Goal: Information Seeking & Learning: Learn about a topic

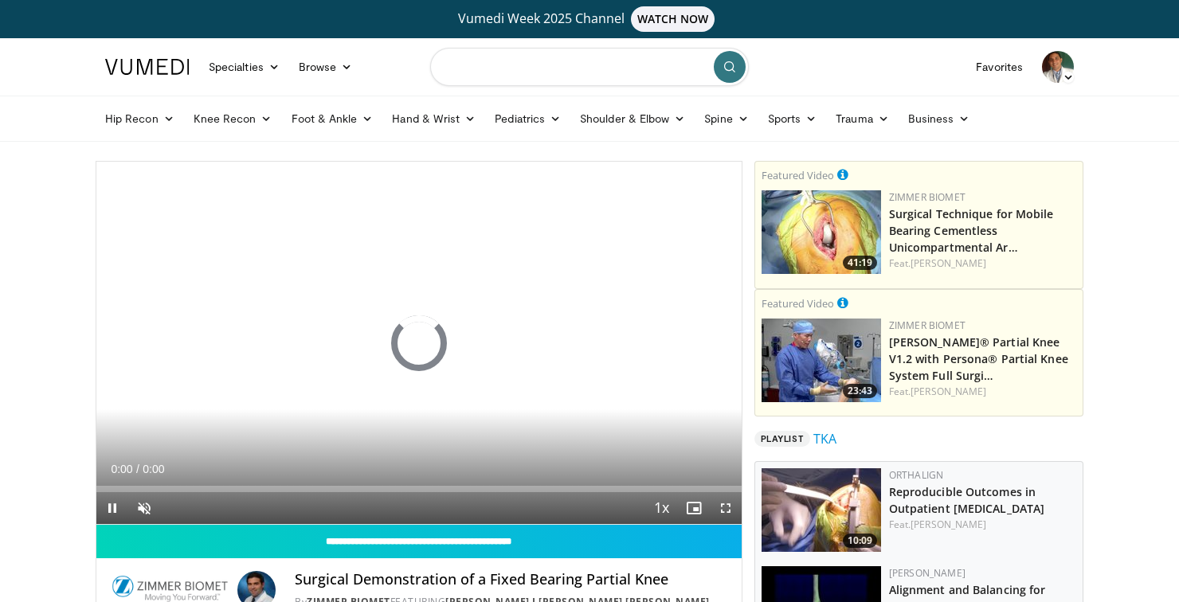
click at [605, 74] on input "Search topics, interventions" at bounding box center [589, 67] width 319 height 38
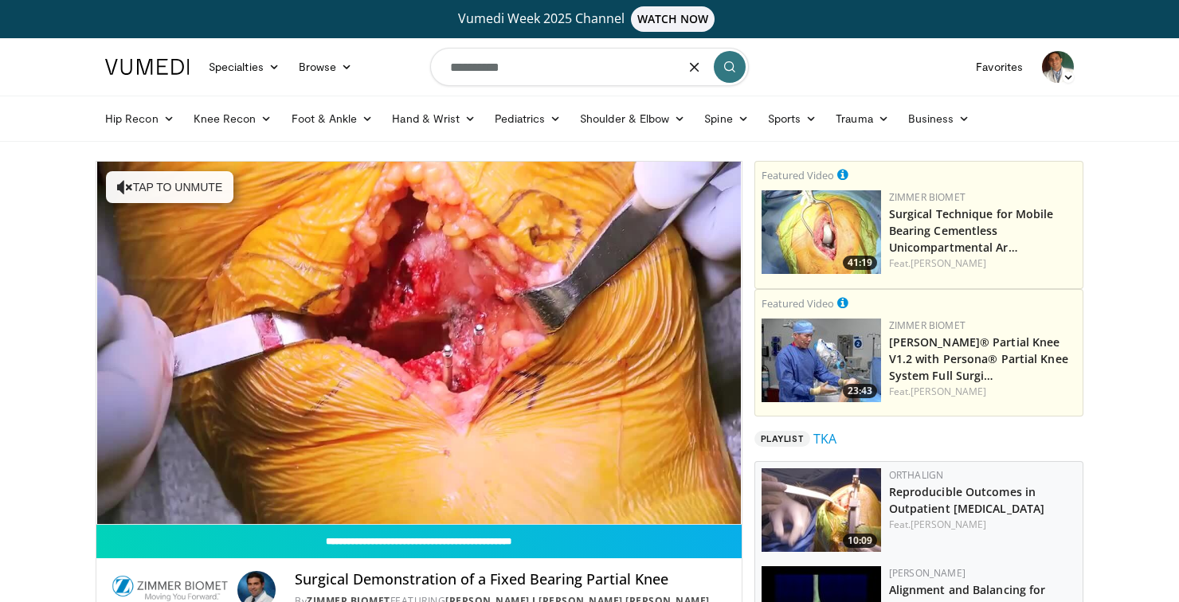
type input "**********"
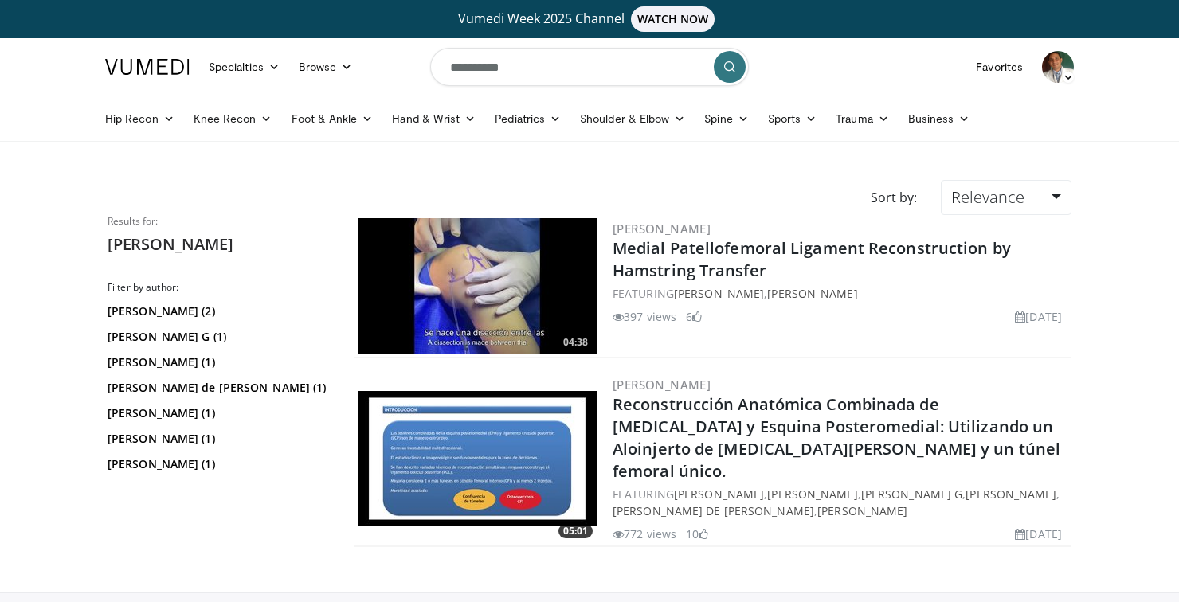
click at [1061, 66] on img at bounding box center [1058, 67] width 32 height 32
click at [918, 190] on link "Settings" at bounding box center [977, 194] width 190 height 25
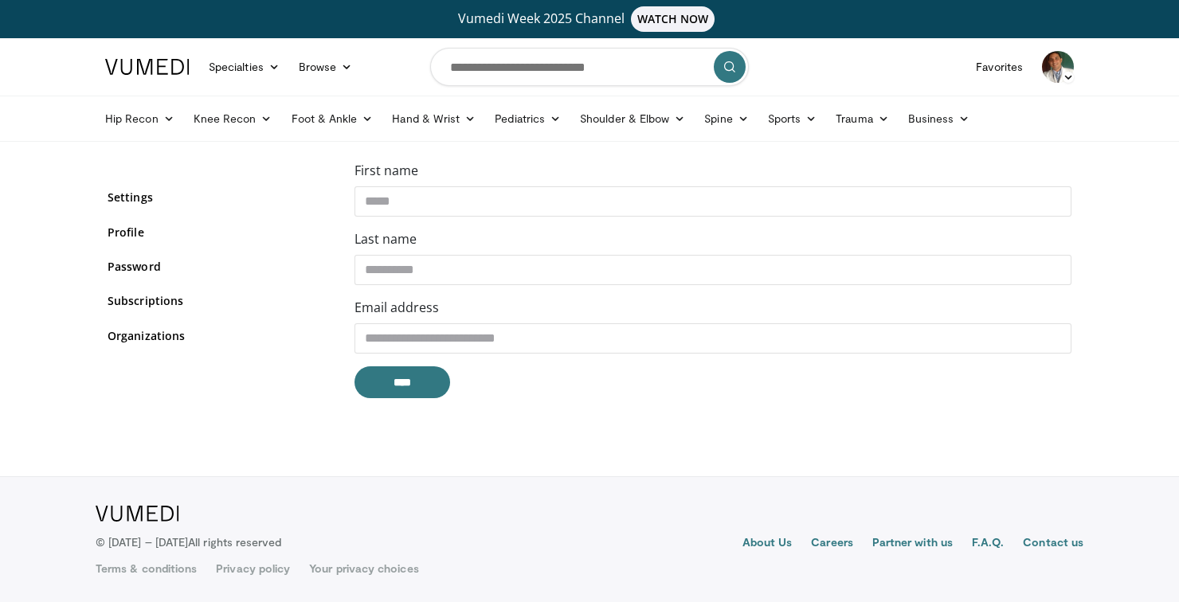
click at [1058, 52] on img at bounding box center [1058, 67] width 32 height 32
click at [955, 123] on link "Messages" at bounding box center [977, 129] width 190 height 25
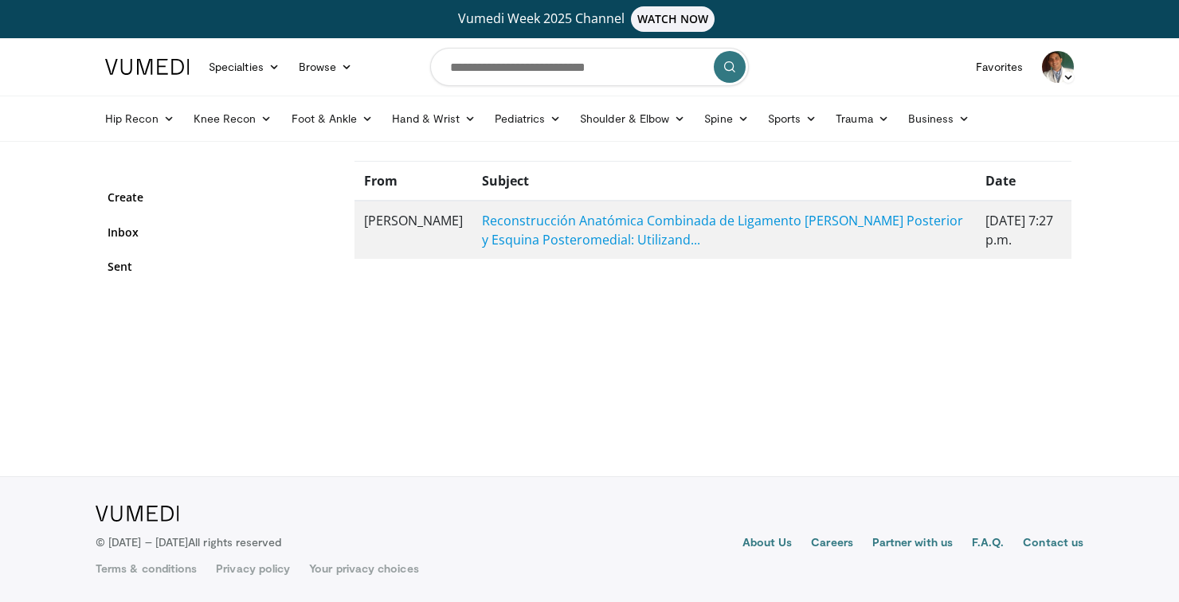
click at [1081, 69] on div "oscar colmenares Add a Video Messages Thumbs Up Settings Logout" at bounding box center [1057, 67] width 51 height 45
click at [1059, 68] on img at bounding box center [1058, 67] width 32 height 32
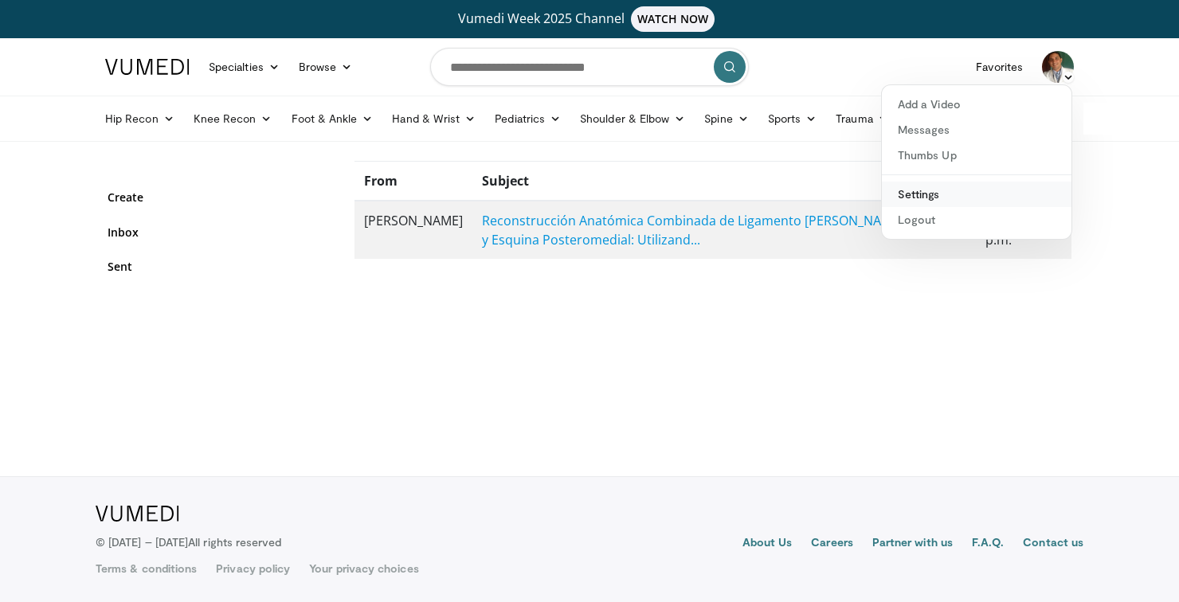
click at [926, 193] on link "Settings" at bounding box center [977, 194] width 190 height 25
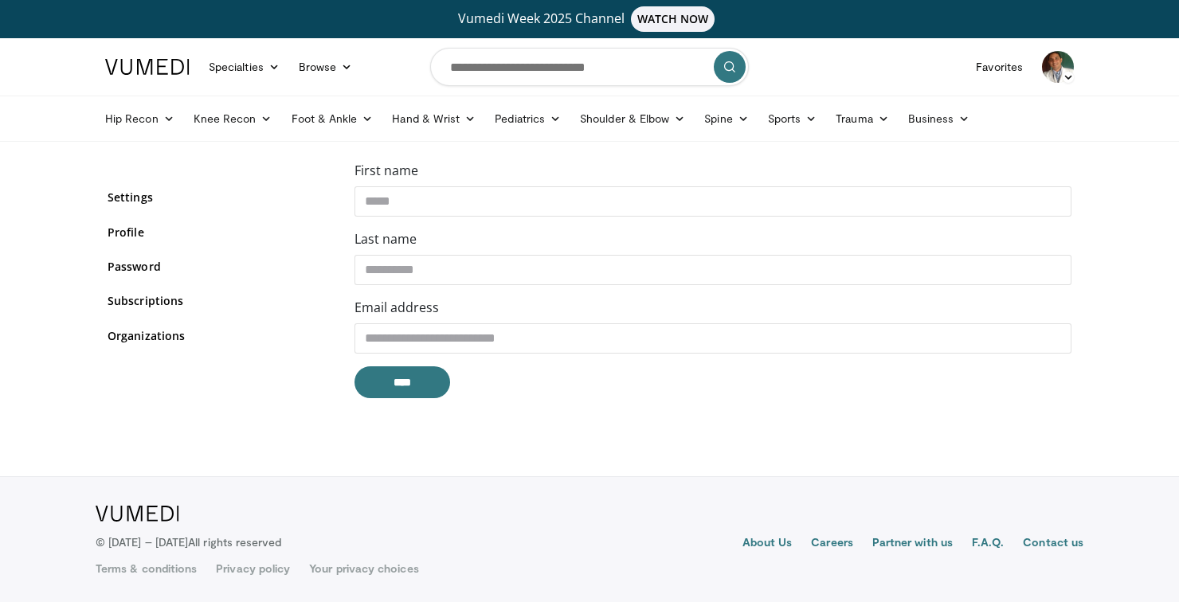
click at [1050, 62] on img at bounding box center [1058, 67] width 32 height 32
click at [957, 162] on link "Thumbs Up" at bounding box center [977, 155] width 190 height 25
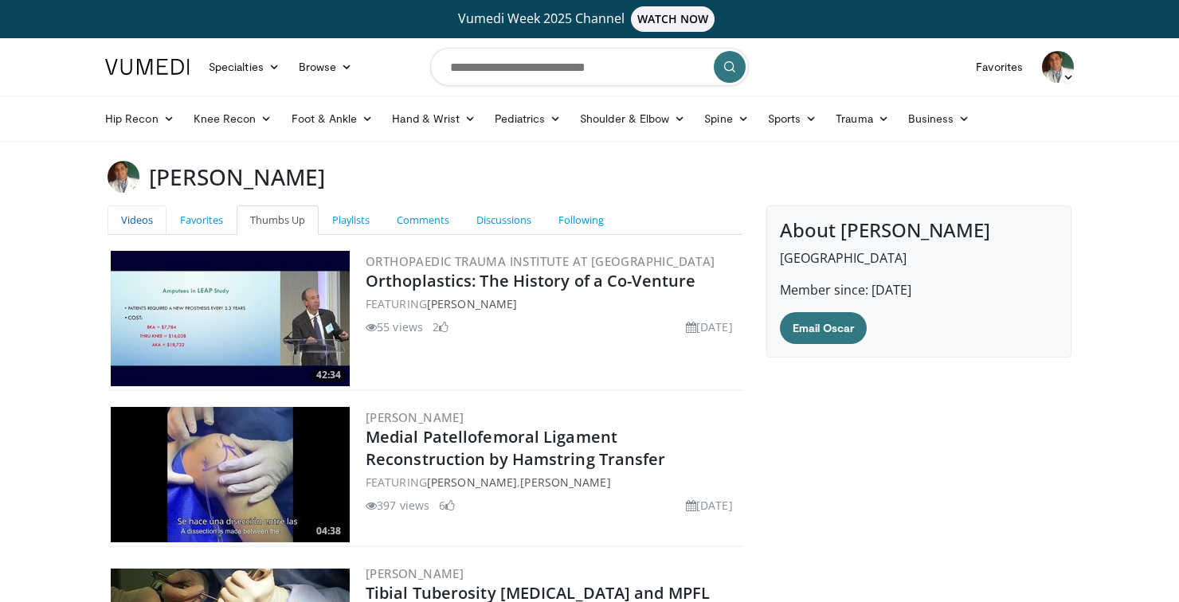
click at [128, 215] on link "Videos" at bounding box center [137, 219] width 59 height 29
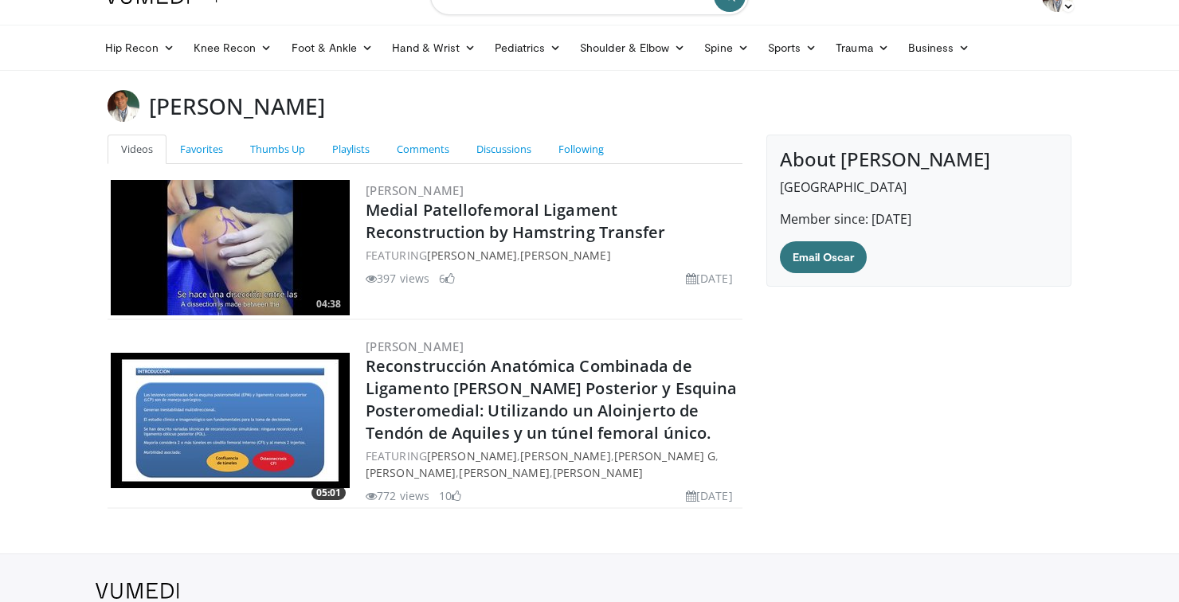
scroll to position [52, 0]
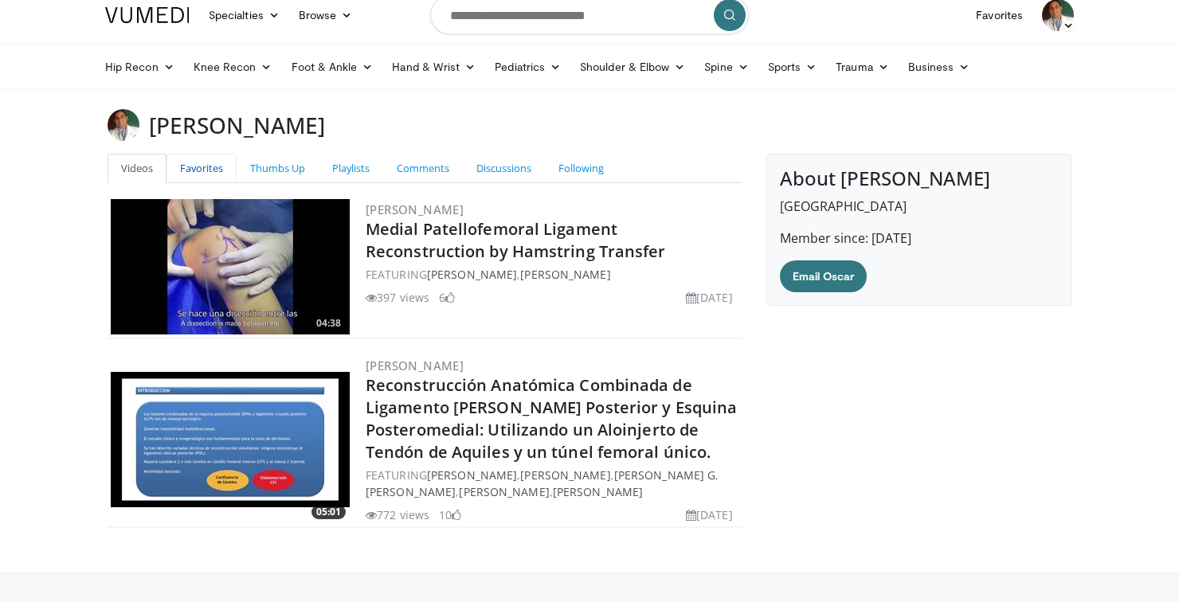
click at [201, 175] on link "Favorites" at bounding box center [201, 168] width 70 height 29
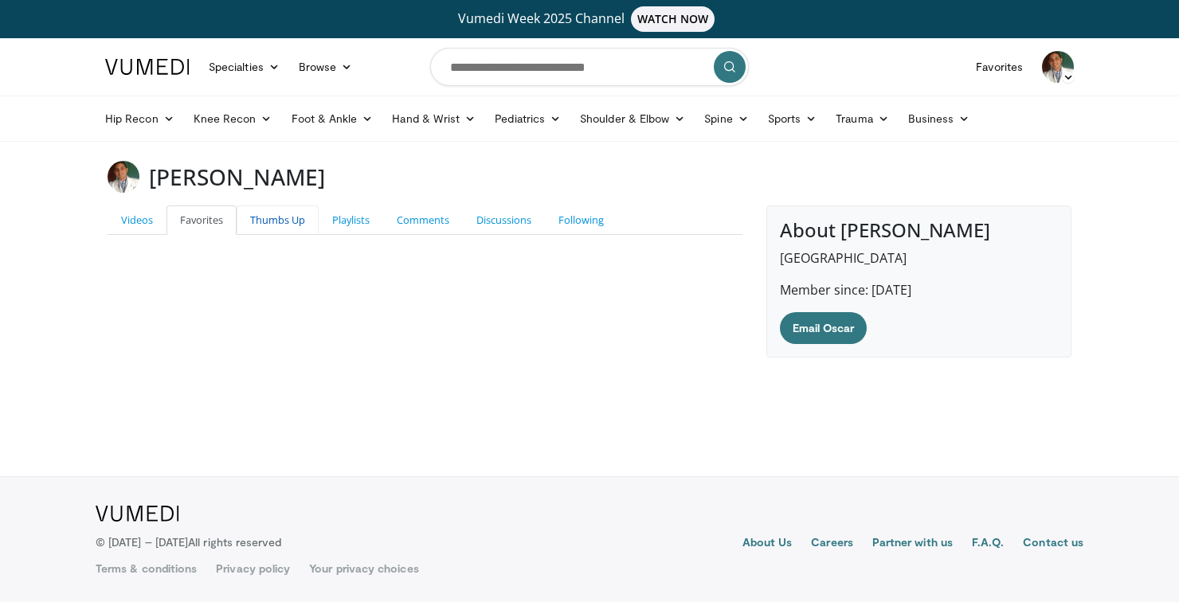
click at [279, 221] on link "Thumbs Up" at bounding box center [278, 219] width 82 height 29
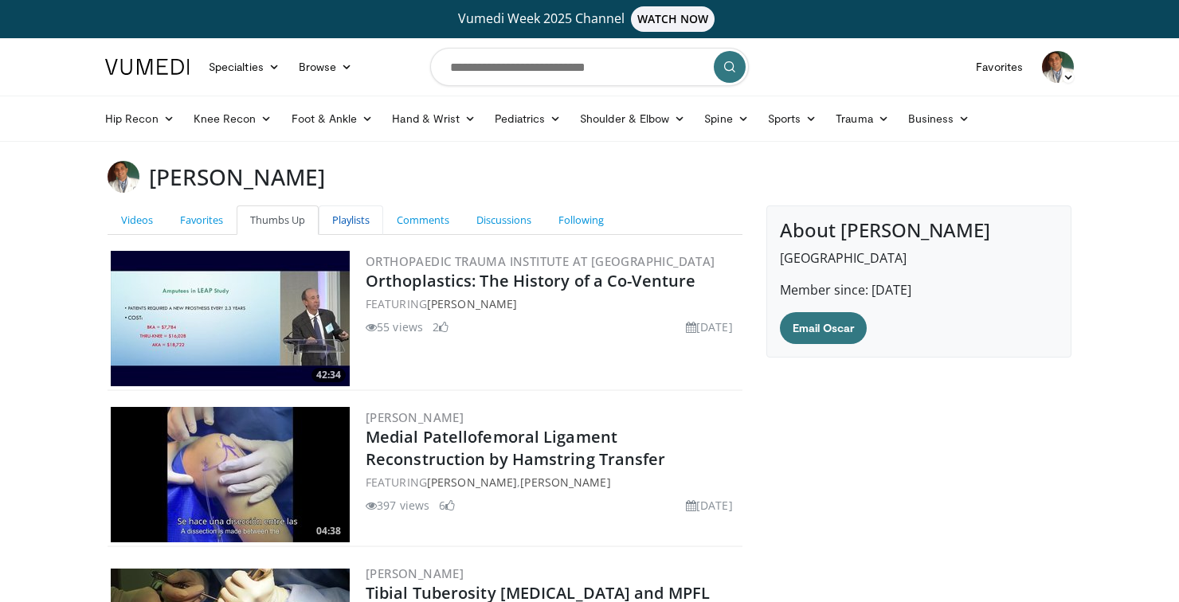
click at [339, 225] on link "Playlists" at bounding box center [351, 219] width 65 height 29
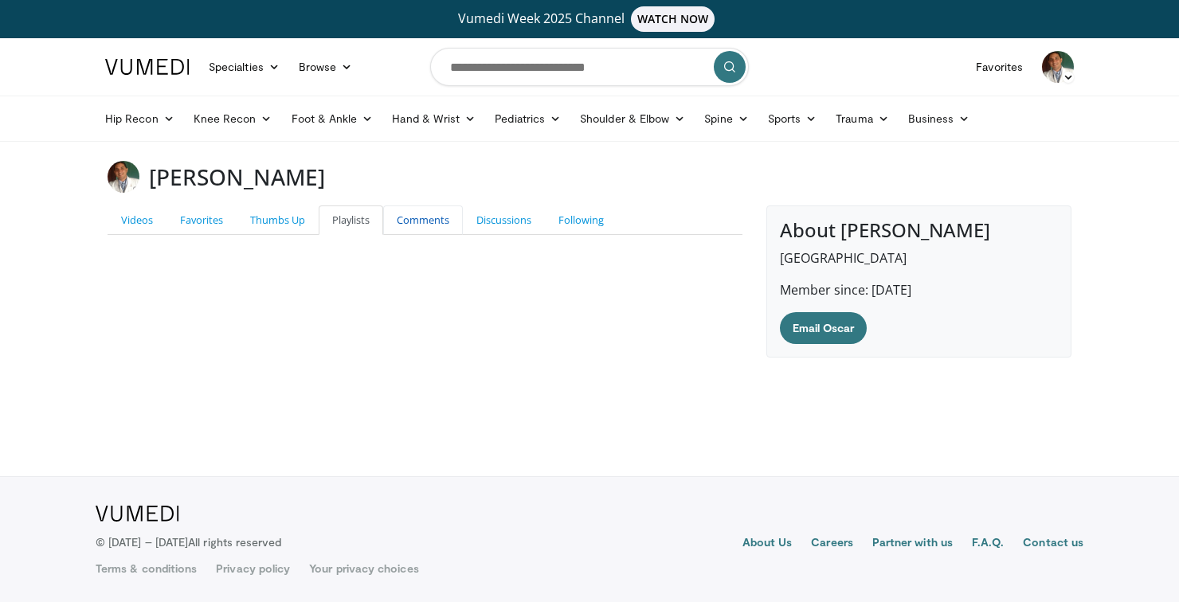
click at [397, 229] on link "Comments" at bounding box center [423, 219] width 80 height 29
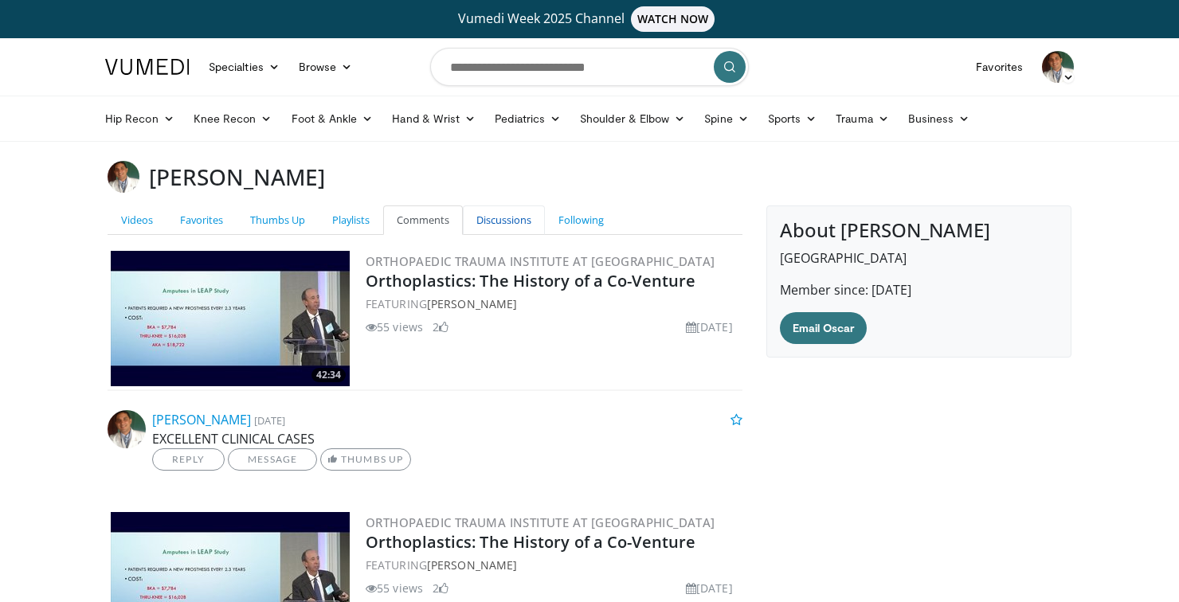
click at [501, 220] on link "Discussions" at bounding box center [504, 219] width 82 height 29
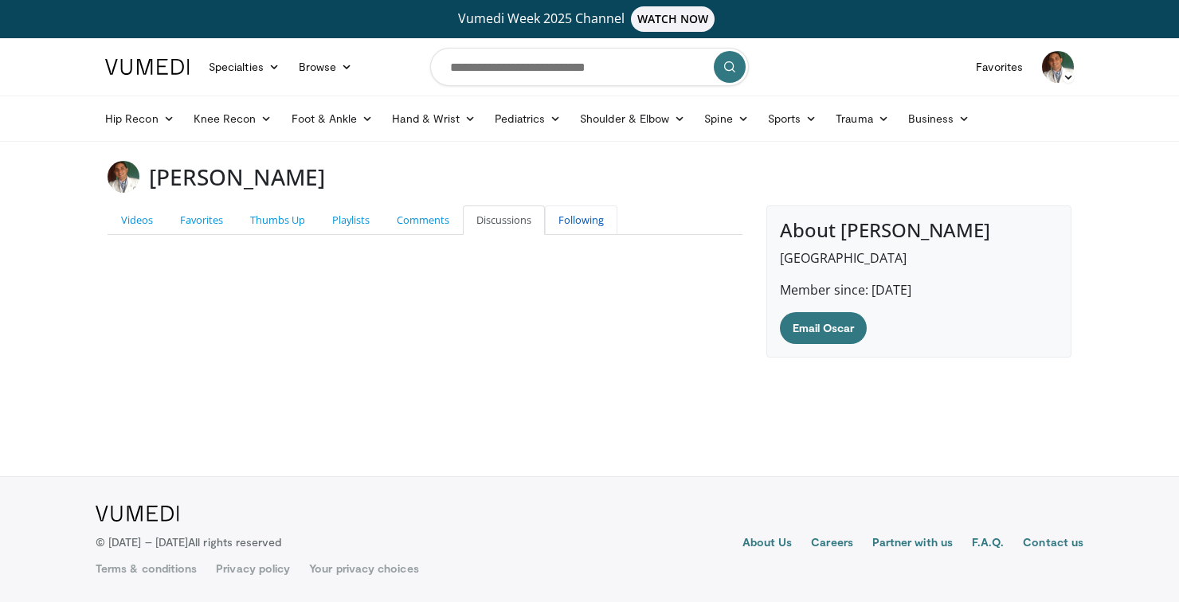
click at [578, 222] on link "Following" at bounding box center [581, 219] width 72 height 29
click at [1053, 66] on img at bounding box center [1058, 67] width 32 height 32
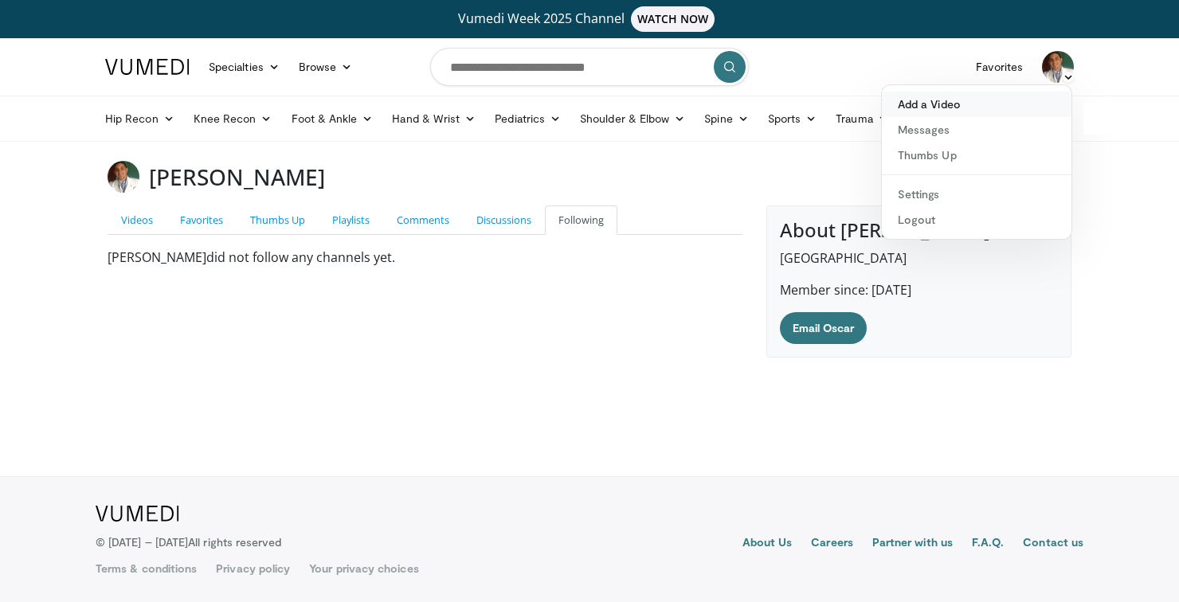
click at [982, 103] on link "Add a Video" at bounding box center [977, 104] width 190 height 25
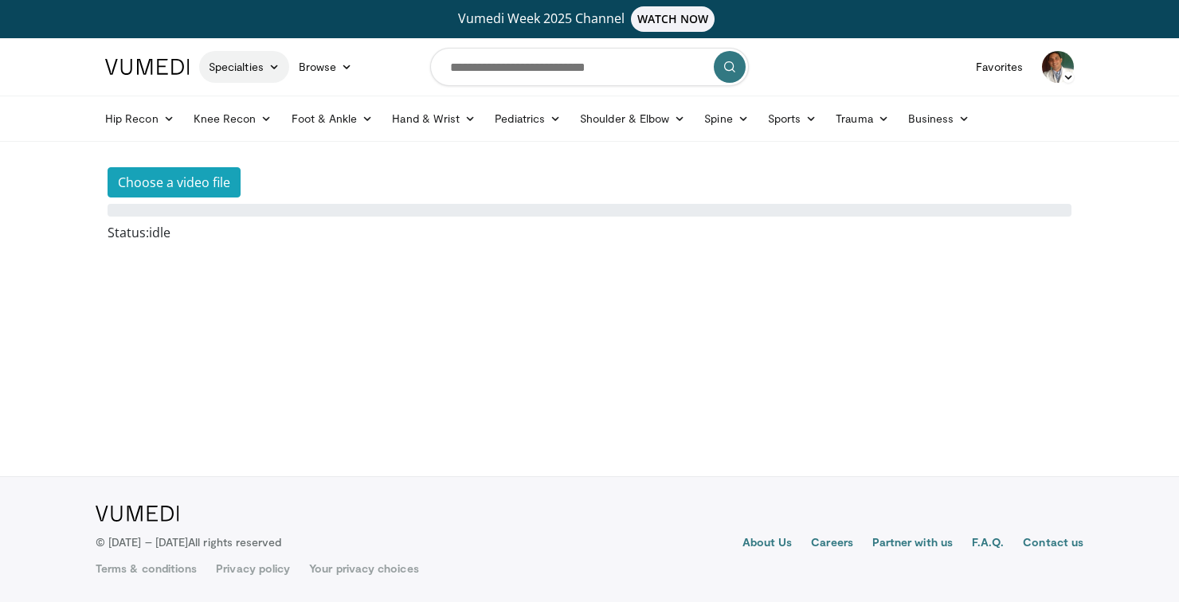
click at [256, 67] on link "Specialties" at bounding box center [244, 67] width 90 height 32
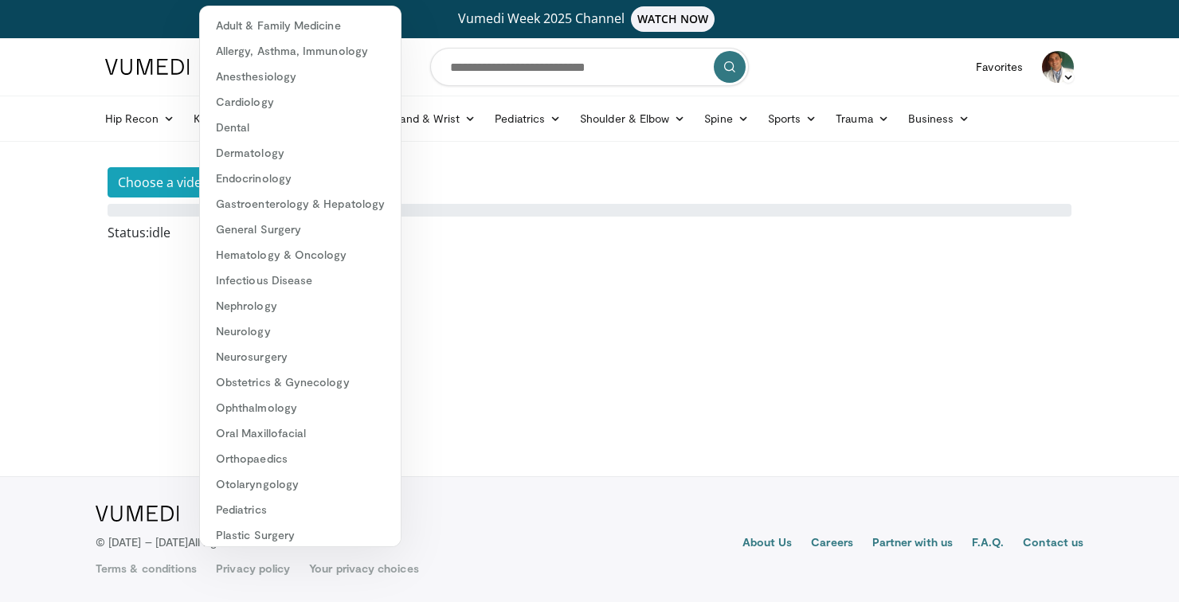
click at [499, 315] on body "Vumedi Week 2025 Channel WATCH NOW Specialties Adult & Family Medicine Allergy,…" at bounding box center [589, 301] width 1179 height 602
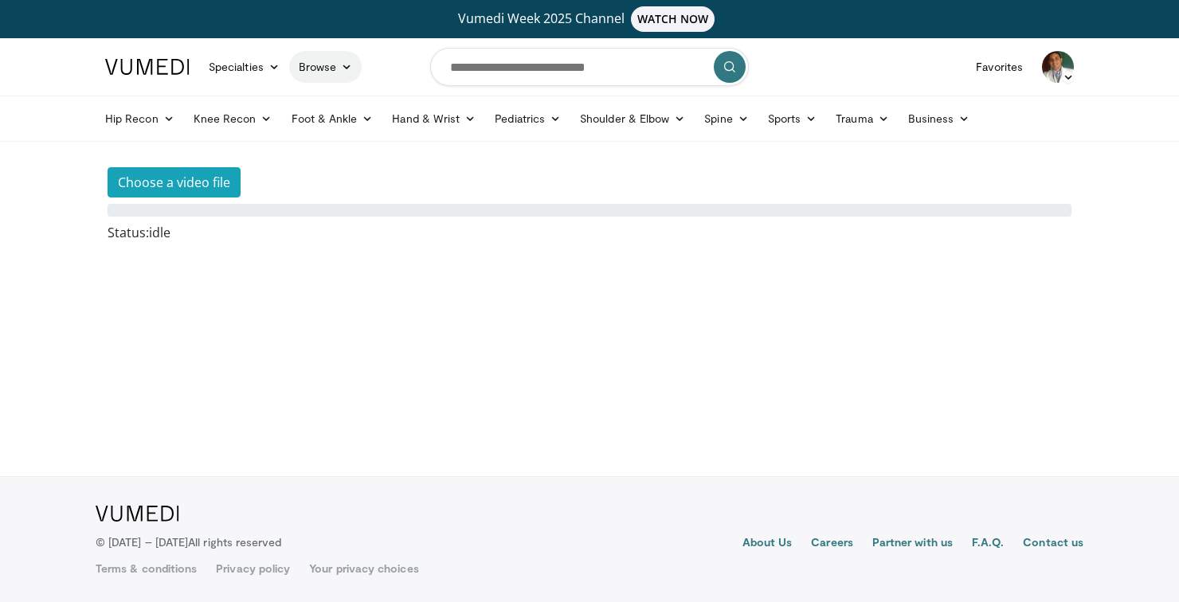
click at [341, 69] on icon at bounding box center [346, 66] width 11 height 11
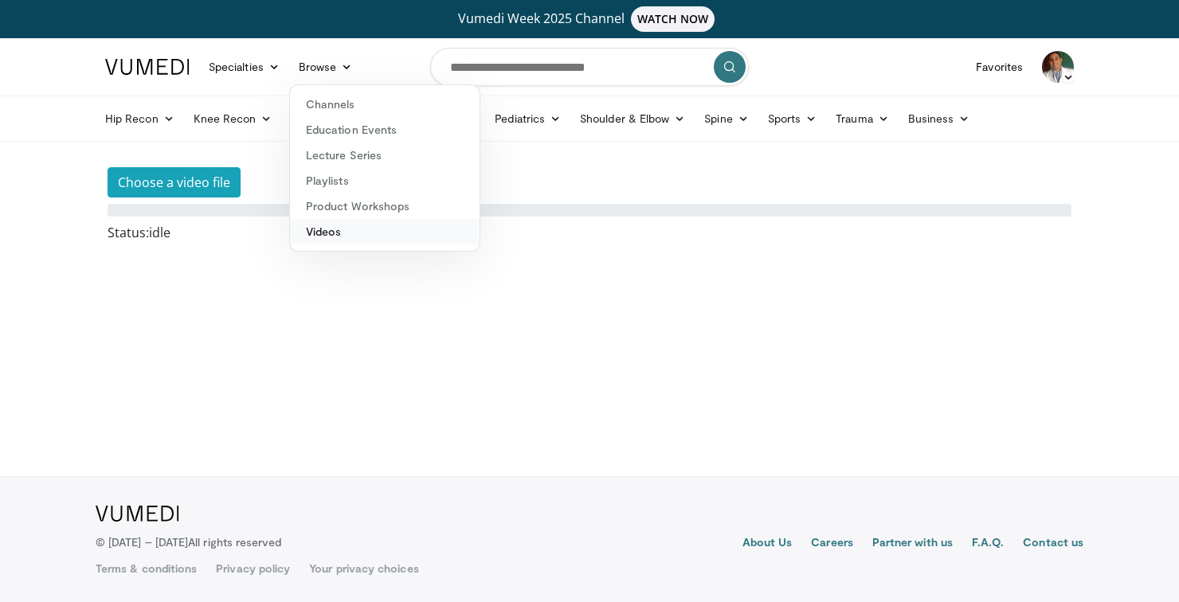
click at [315, 237] on link "Videos" at bounding box center [385, 231] width 190 height 25
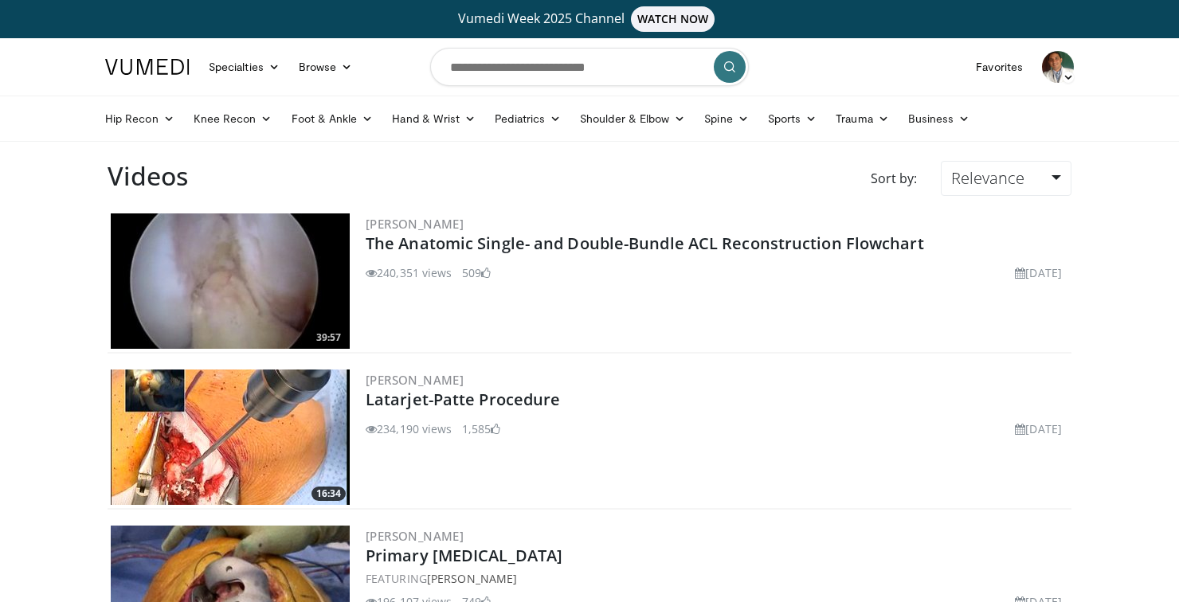
click at [1068, 72] on icon at bounding box center [1068, 77] width 11 height 11
click at [962, 102] on link "Add a Video" at bounding box center [977, 104] width 190 height 25
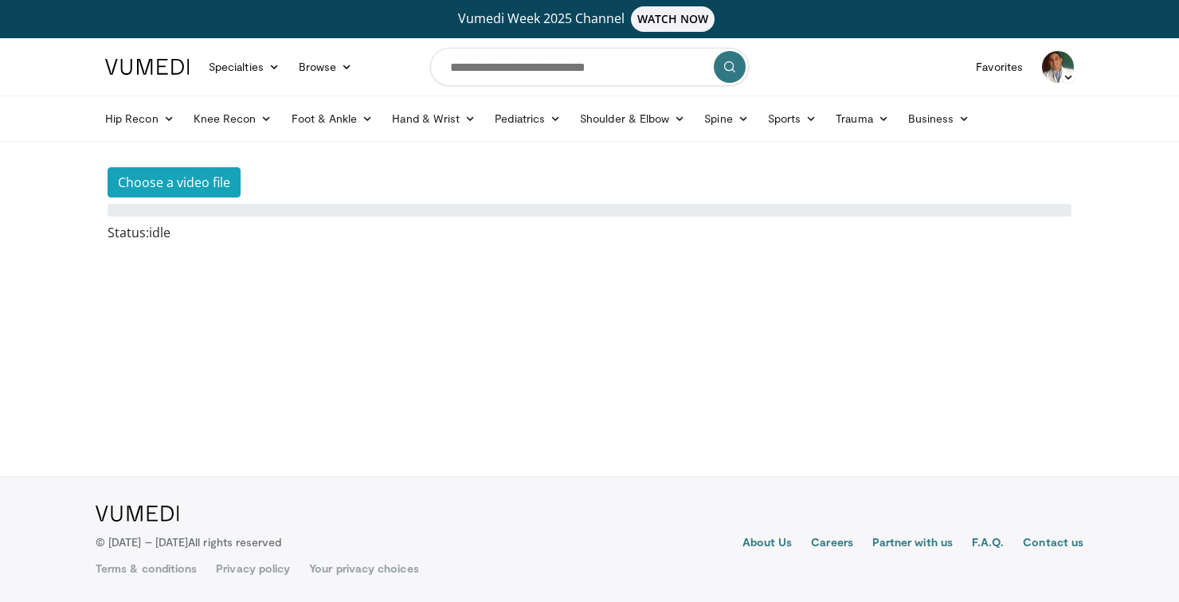
click at [1057, 73] on img at bounding box center [1058, 67] width 32 height 32
click at [953, 194] on link "Settings" at bounding box center [977, 194] width 190 height 25
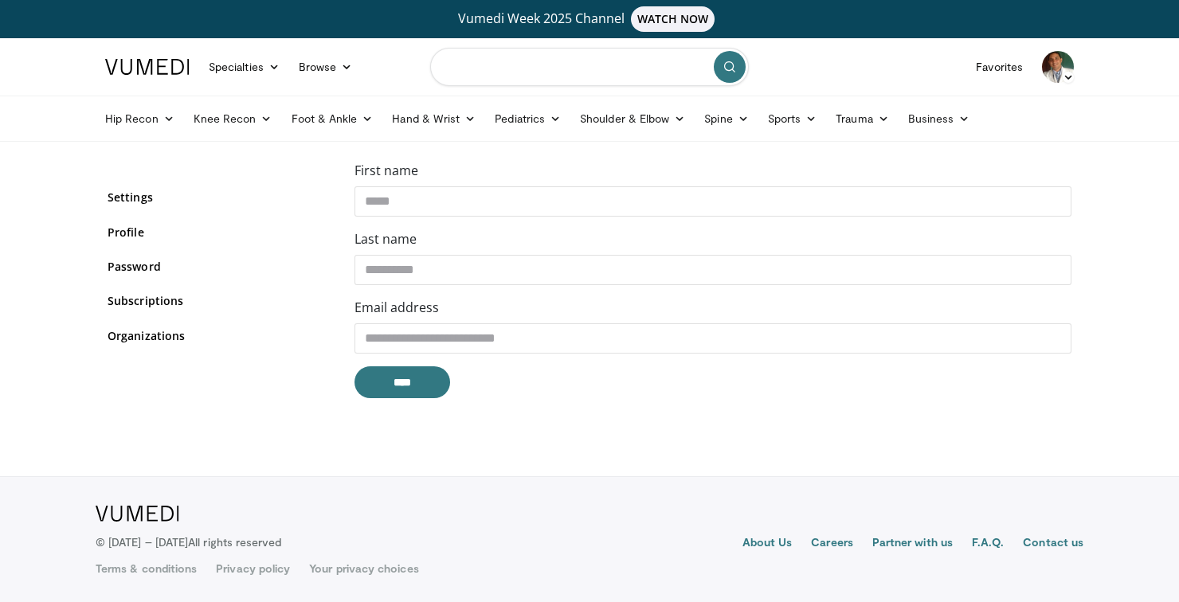
click at [660, 79] on input "Search topics, interventions" at bounding box center [589, 67] width 319 height 38
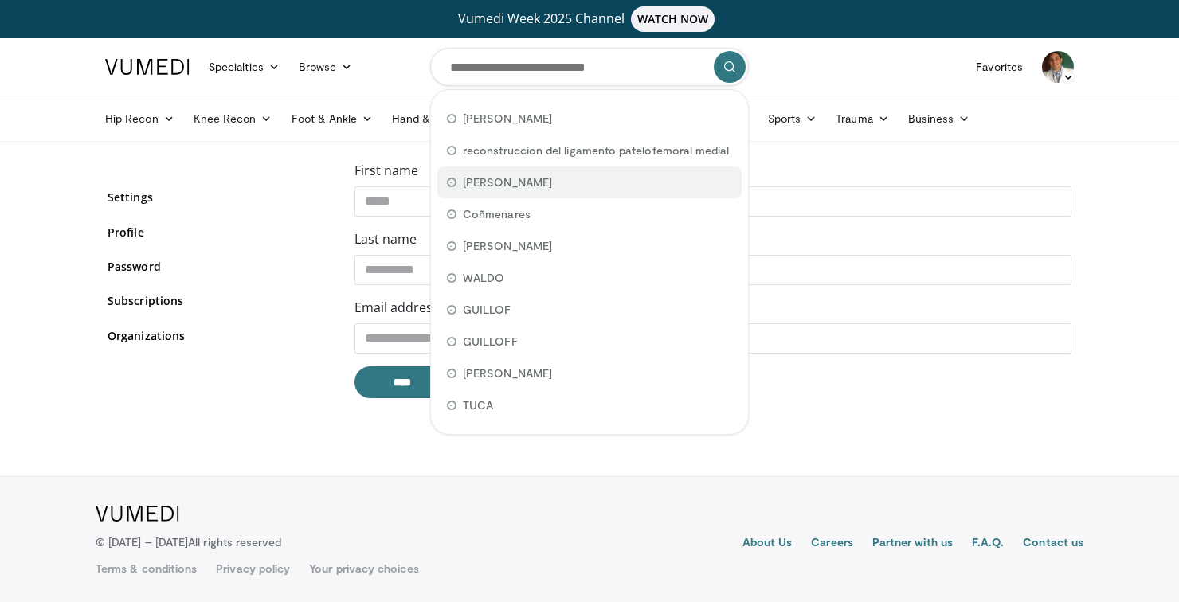
click at [570, 173] on div "[PERSON_NAME]" at bounding box center [589, 182] width 304 height 32
type input "**********"
